Goal: Task Accomplishment & Management: Manage account settings

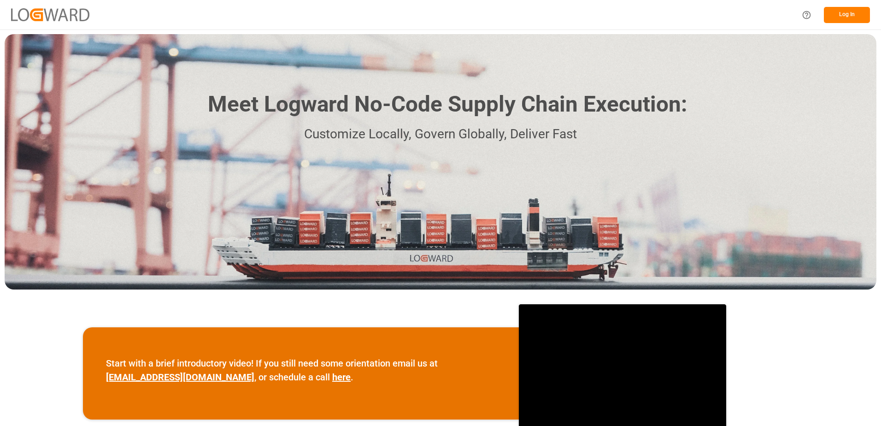
click at [850, 16] on button "Log In" at bounding box center [847, 15] width 46 height 16
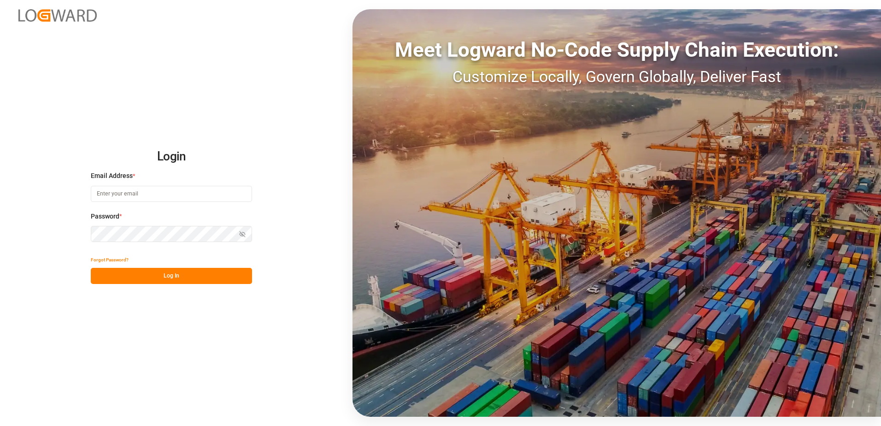
type input "denice.pretorius@leschaco.com"
click at [167, 282] on button "Log In" at bounding box center [171, 276] width 161 height 16
type input "[PERSON_NAME][EMAIL_ADDRESS][DOMAIN_NAME]"
click at [147, 273] on button "Log In" at bounding box center [171, 276] width 161 height 16
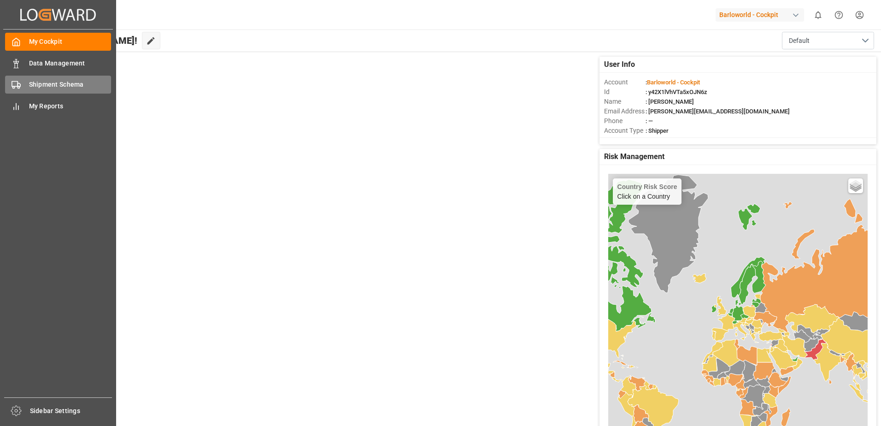
click at [12, 84] on rect at bounding box center [15, 84] width 6 height 5
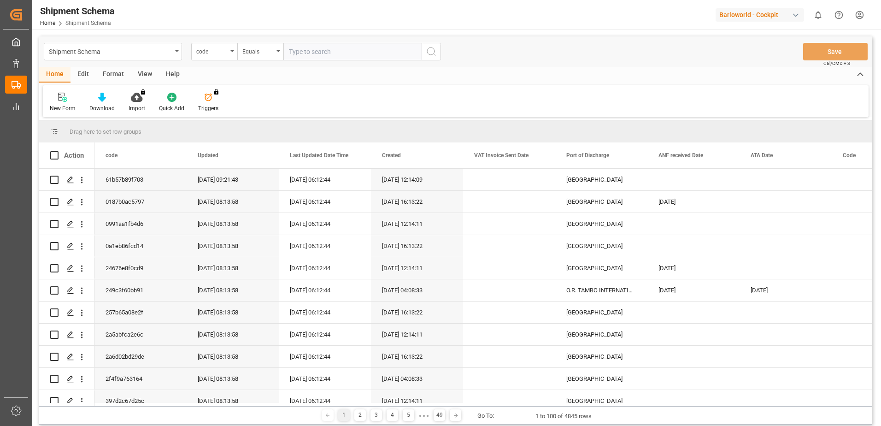
click at [230, 50] on div "code" at bounding box center [214, 52] width 46 height 18
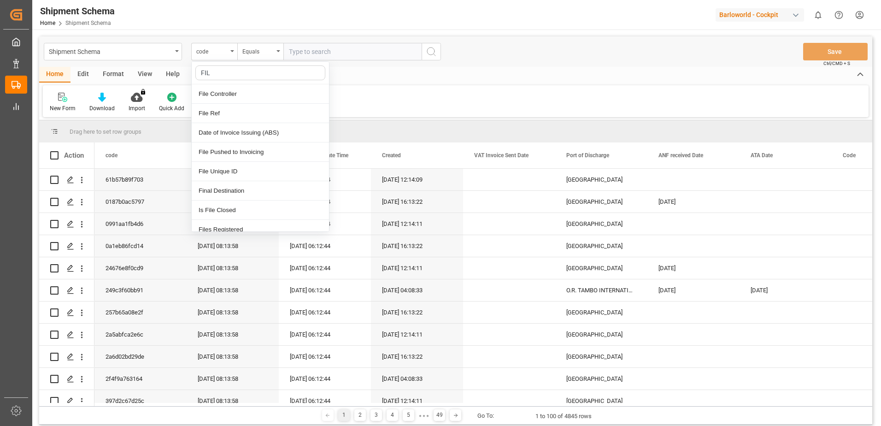
type input "FILE"
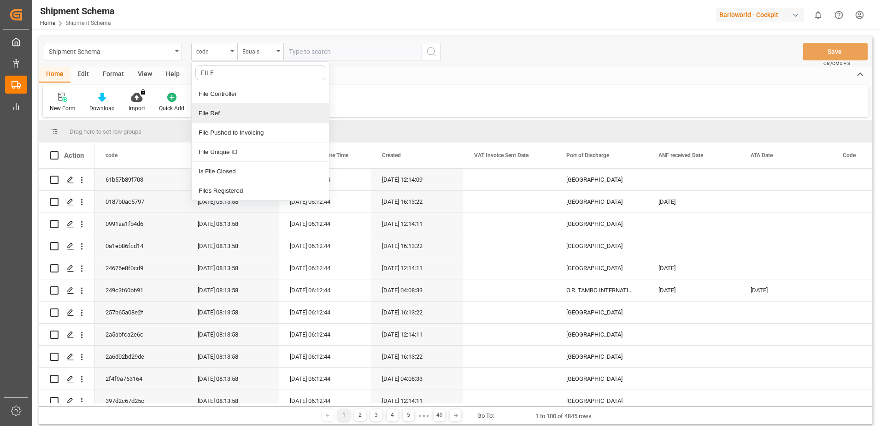
click at [231, 116] on div "File Ref" at bounding box center [260, 113] width 137 height 19
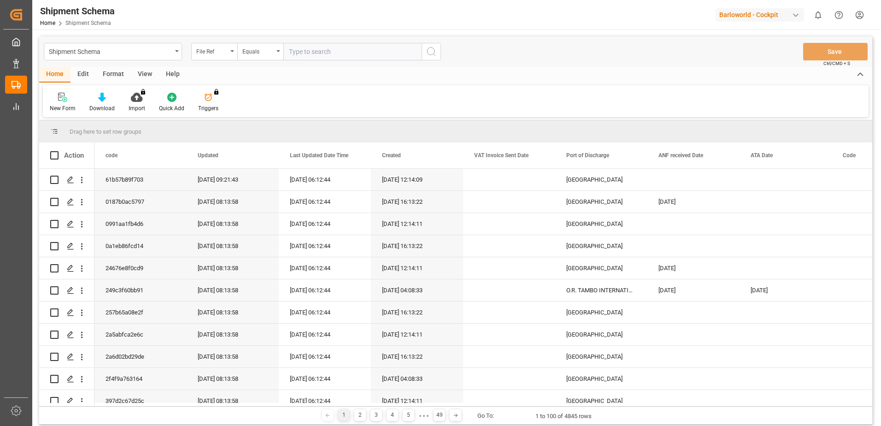
click at [348, 50] on input "text" at bounding box center [352, 52] width 138 height 18
paste input "250804810027"
type input "250804810027"
click at [436, 49] on icon "search button" at bounding box center [431, 51] width 11 height 11
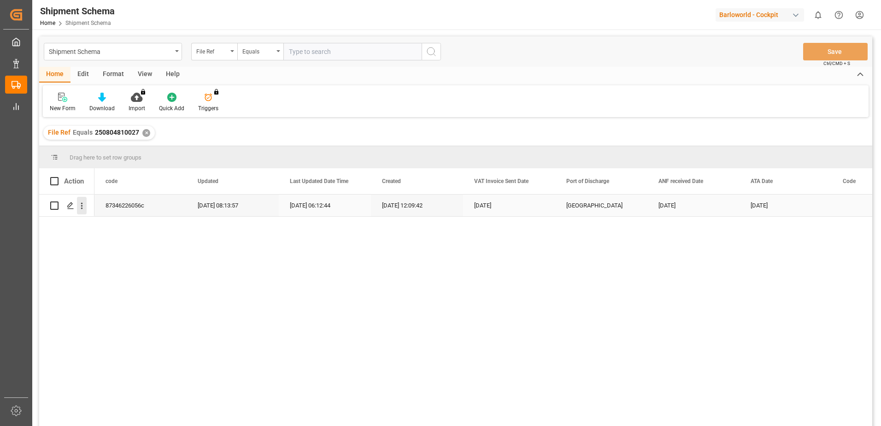
click at [79, 205] on icon "open menu" at bounding box center [82, 206] width 10 height 10
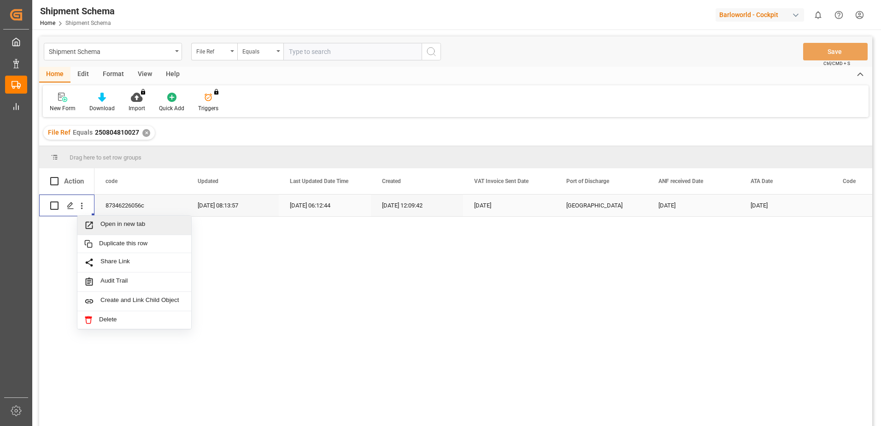
click at [123, 223] on span "Open in new tab" at bounding box center [142, 225] width 84 height 10
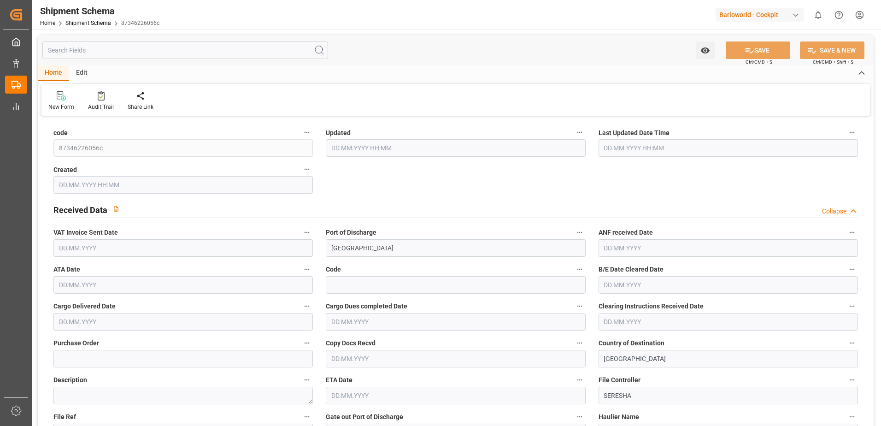
type input "9318125"
type input "32"
type input "4"
type input "2025"
type input "3462"
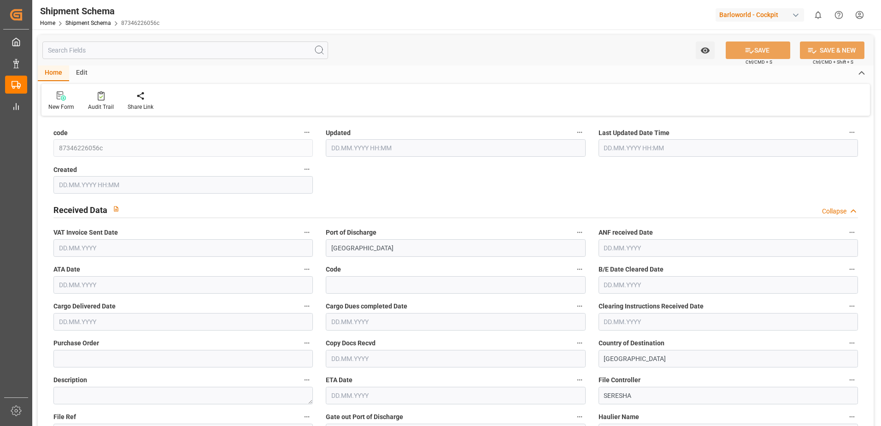
type input "3462"
type input "1"
type input "0"
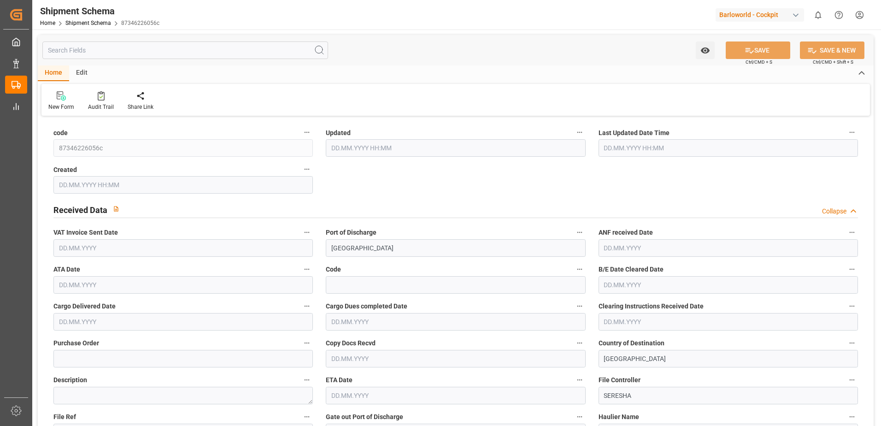
type input "176246.1"
type input "0"
type input "20.08.2025 06:13"
type input "20.08.2025 06:12"
type input "16.07.2025 10:09"
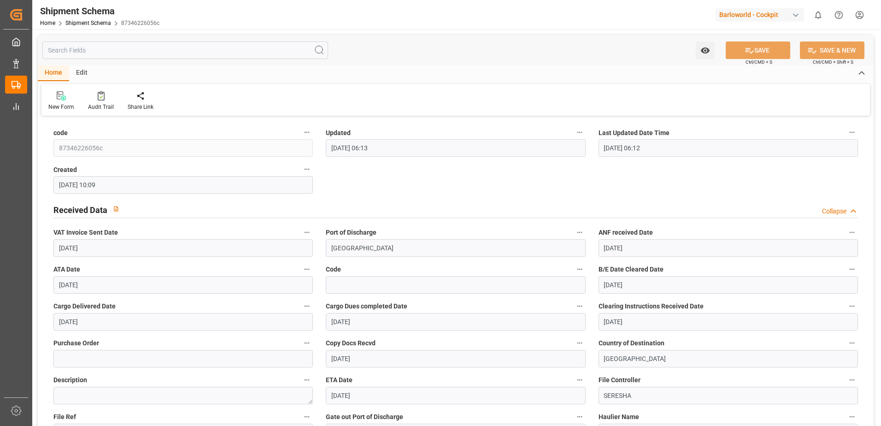
type input "[DATE]"
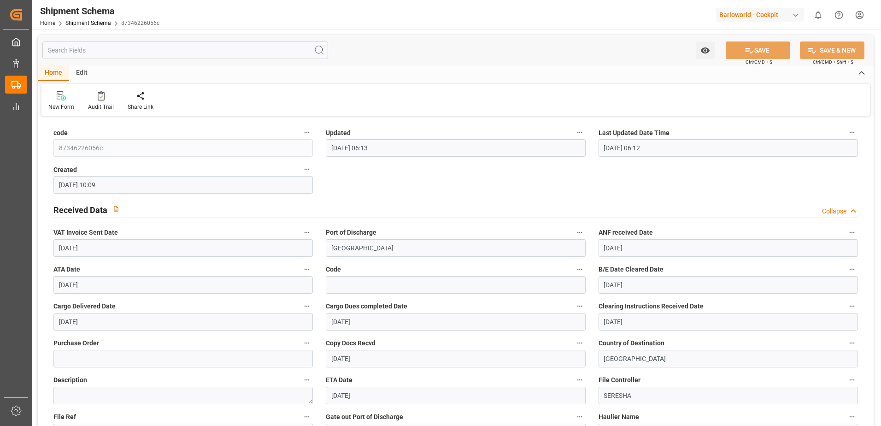
type input "01.08.2025"
type input "16.07.2025"
type input "03.08.2025"
type input "[DATE]"
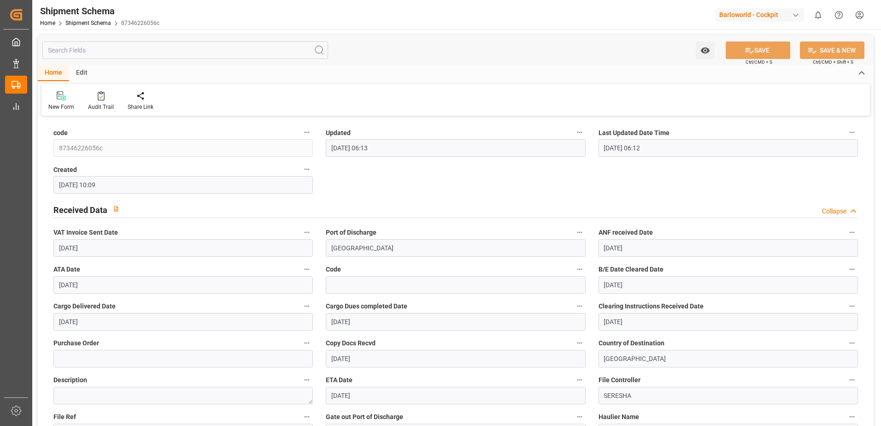
type input "[DATE]"
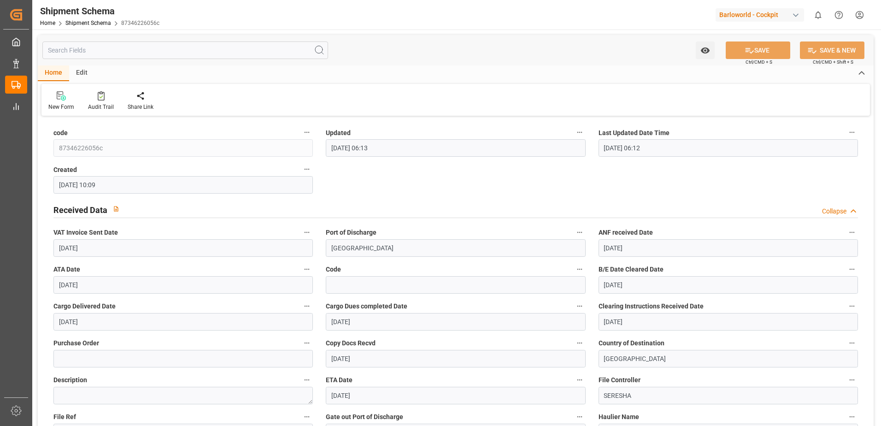
type input "09.08.2025"
type input "27.07.2025"
type input "[DATE]"
type input "12.07.2025"
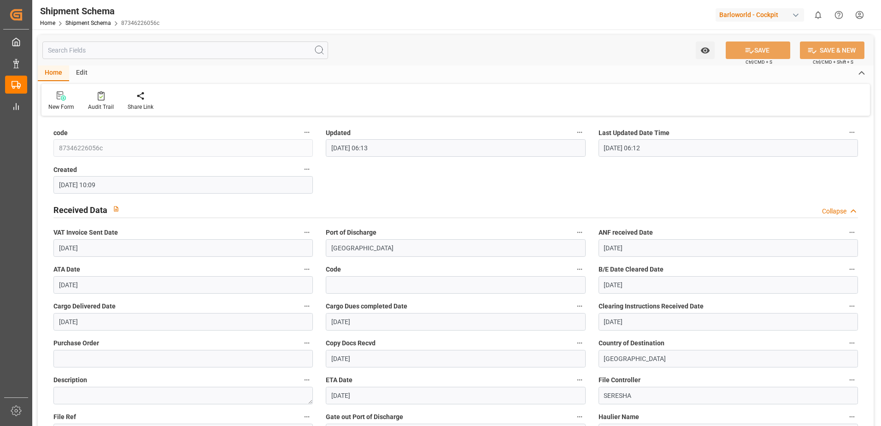
type input "[DATE]"
type input "12.07.2025"
type input "16.07.2025 00:00"
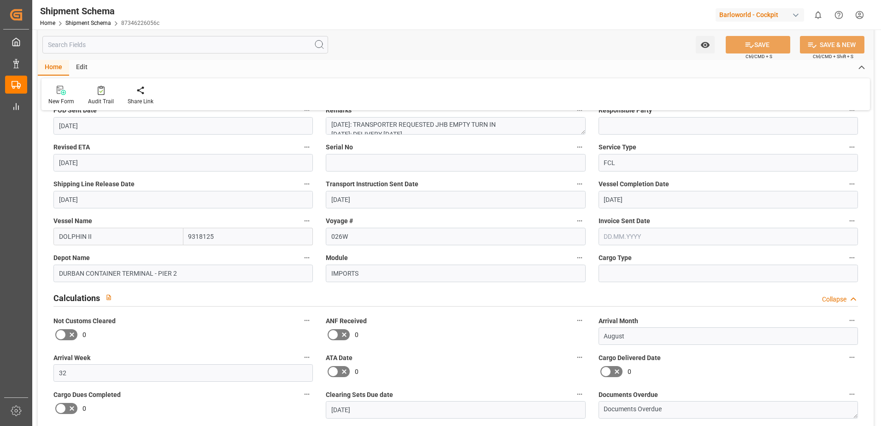
drag, startPoint x: 437, startPoint y: 186, endPoint x: 443, endPoint y: 201, distance: 16.5
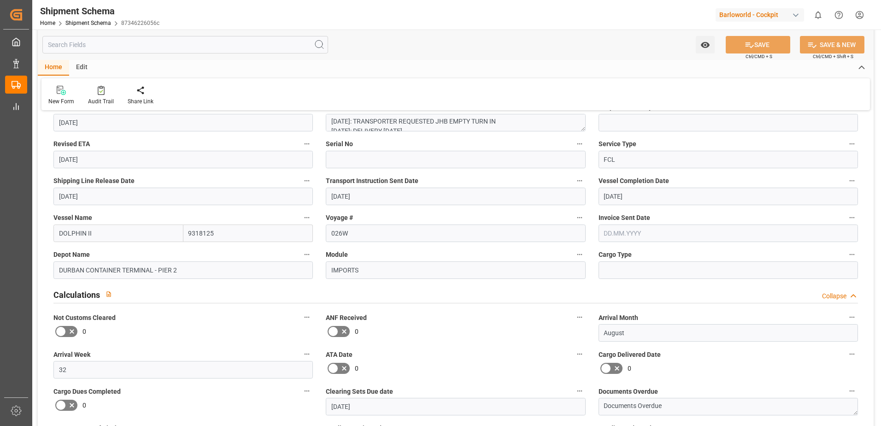
click at [613, 232] on input "text" at bounding box center [727, 233] width 259 height 18
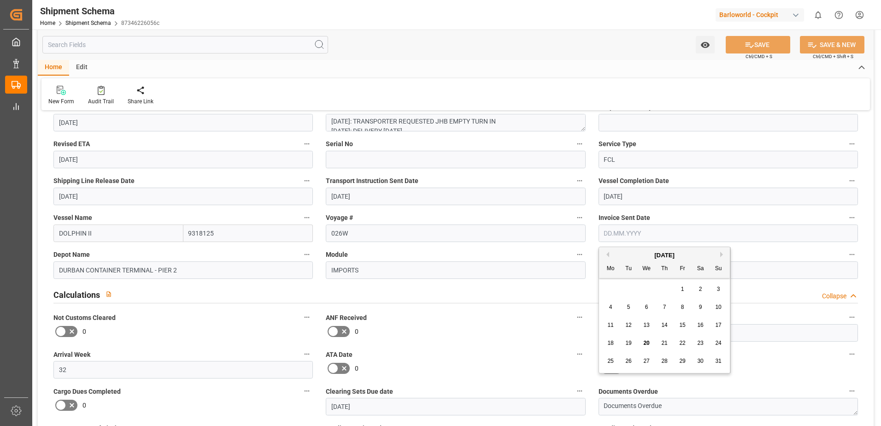
click at [645, 328] on span "13" at bounding box center [646, 325] width 6 height 6
type input "[DATE]"
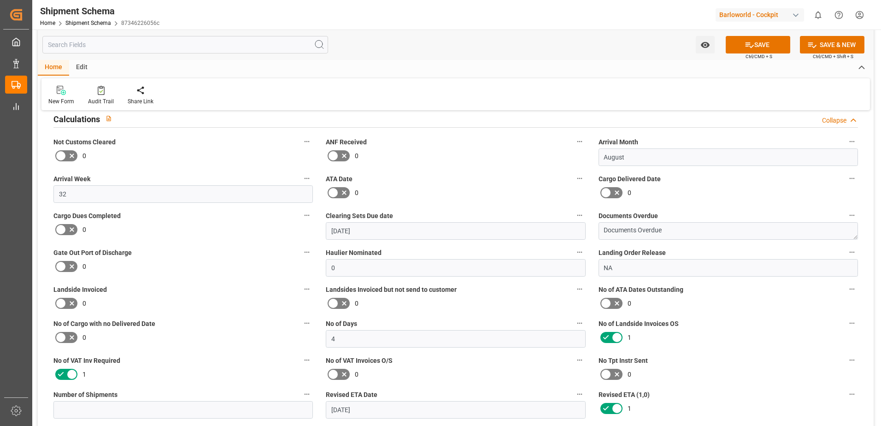
drag, startPoint x: 592, startPoint y: 277, endPoint x: 587, endPoint y: 304, distance: 27.2
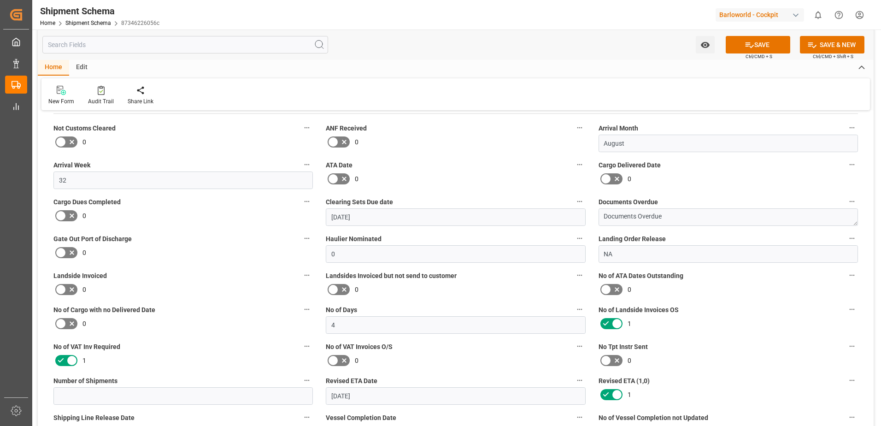
click at [618, 321] on icon at bounding box center [616, 323] width 11 height 11
click at [0, 0] on input "checkbox" at bounding box center [0, 0] width 0 height 0
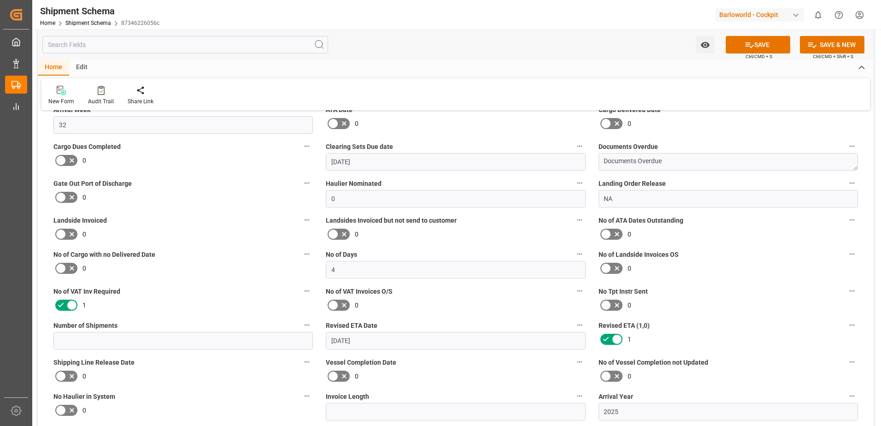
drag, startPoint x: 565, startPoint y: 281, endPoint x: 565, endPoint y: 307, distance: 26.3
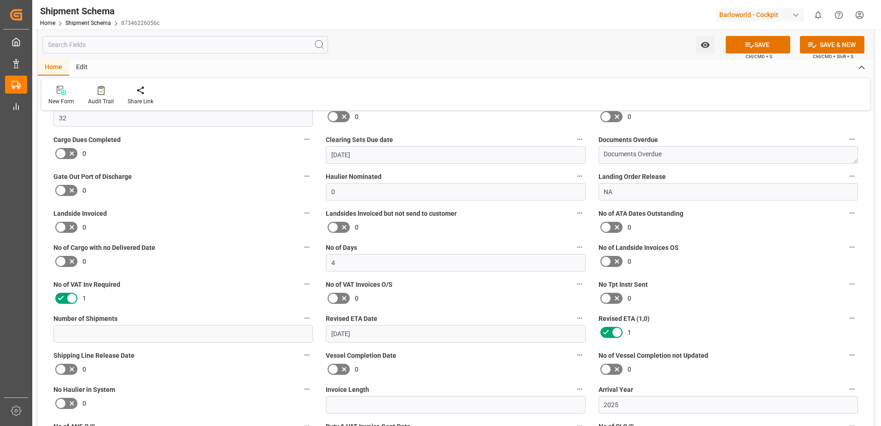
click at [617, 327] on icon at bounding box center [616, 332] width 11 height 11
click at [0, 0] on input "checkbox" at bounding box center [0, 0] width 0 height 0
click at [73, 295] on icon at bounding box center [71, 298] width 11 height 11
click at [0, 0] on input "checkbox" at bounding box center [0, 0] width 0 height 0
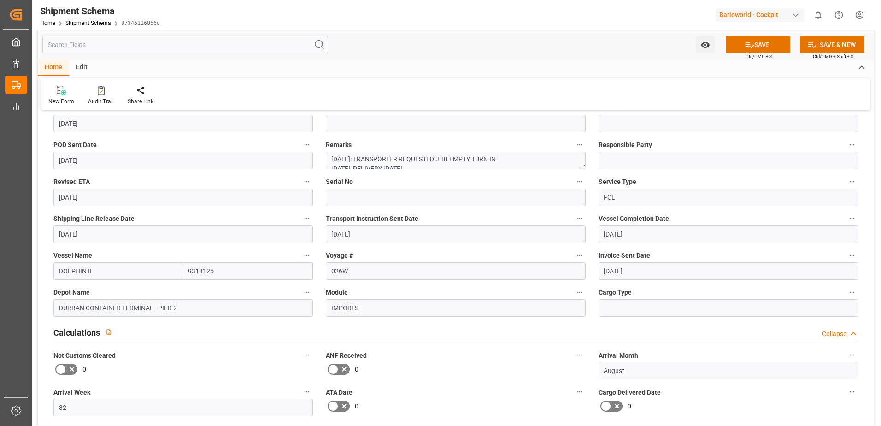
scroll to position [0, 0]
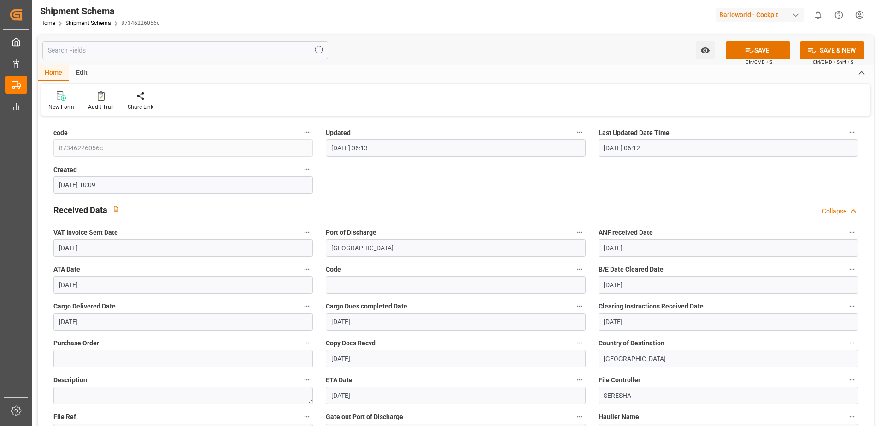
drag, startPoint x: 282, startPoint y: 258, endPoint x: 352, endPoint y: 243, distance: 71.7
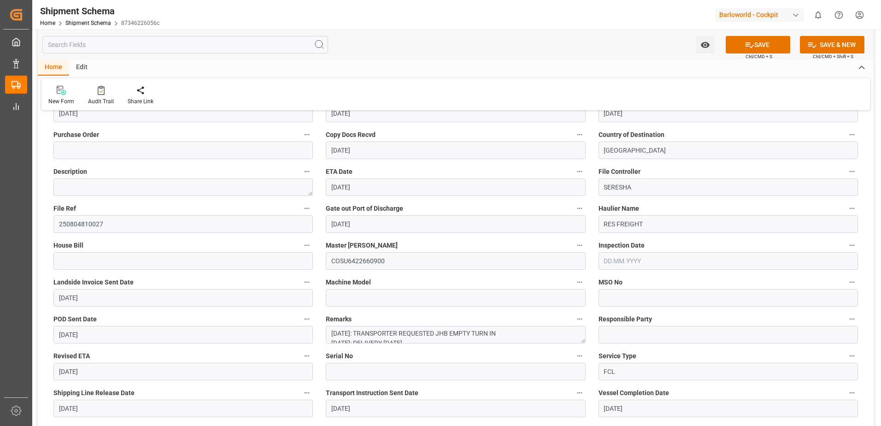
drag, startPoint x: 355, startPoint y: 185, endPoint x: 357, endPoint y: 199, distance: 14.5
click at [756, 38] on button "SAVE" at bounding box center [758, 45] width 64 height 18
type input "20.08.2025 09:15"
